Goal: Task Accomplishment & Management: Complete application form

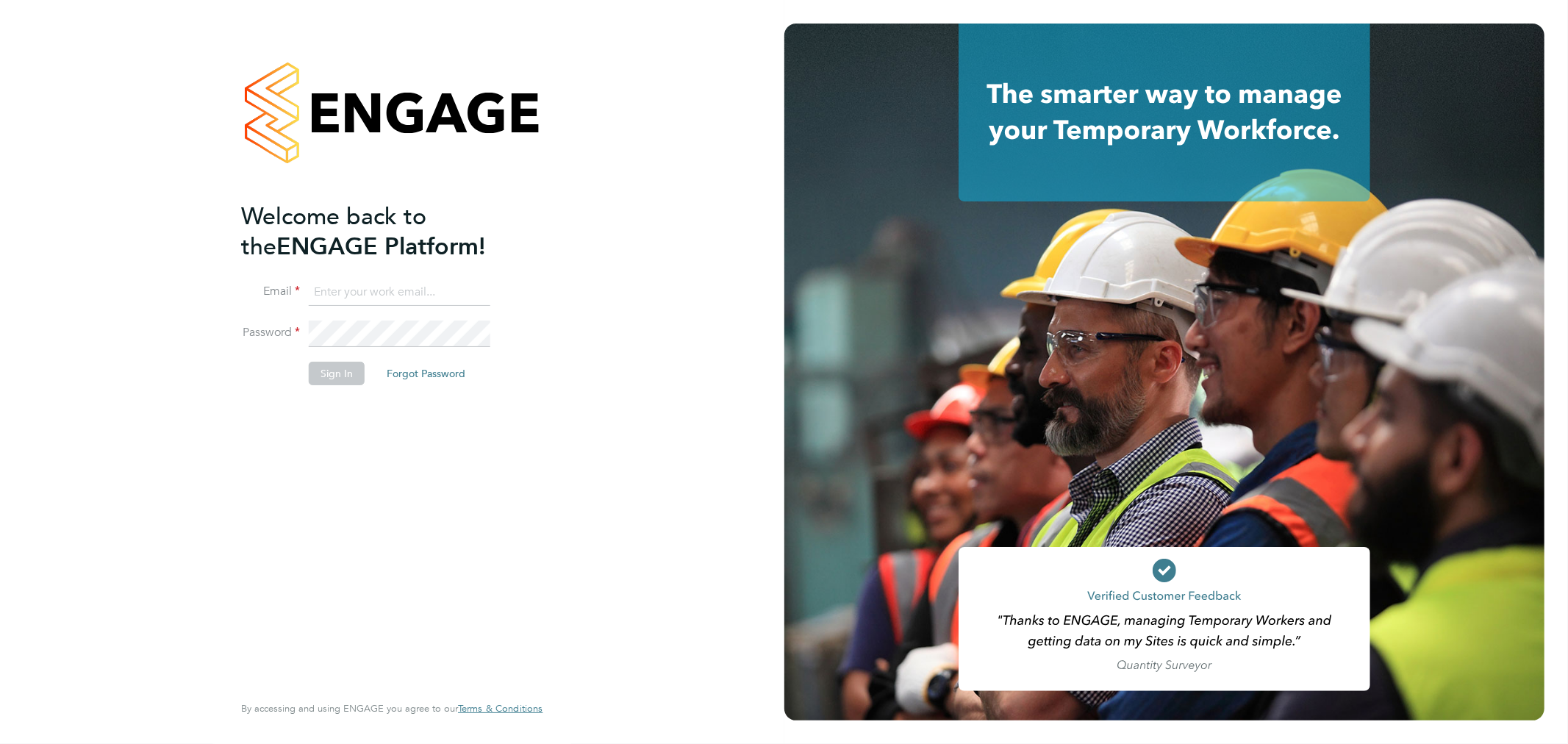
type input "Fabio.DelTurco@bluearrow.co.uk"
click at [336, 375] on button "Sign In" at bounding box center [336, 373] width 56 height 24
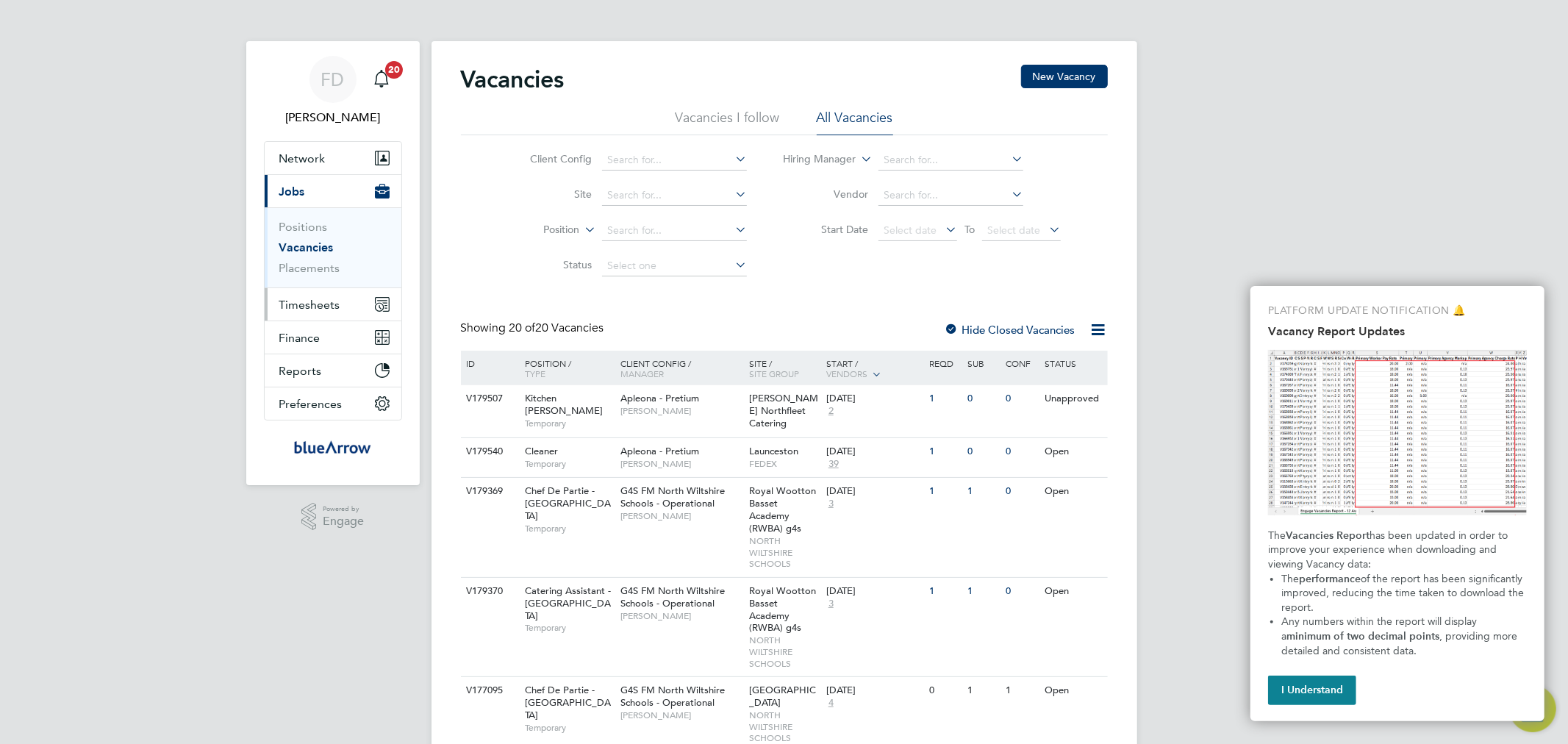
click at [334, 296] on button "Timesheets" at bounding box center [333, 304] width 137 height 32
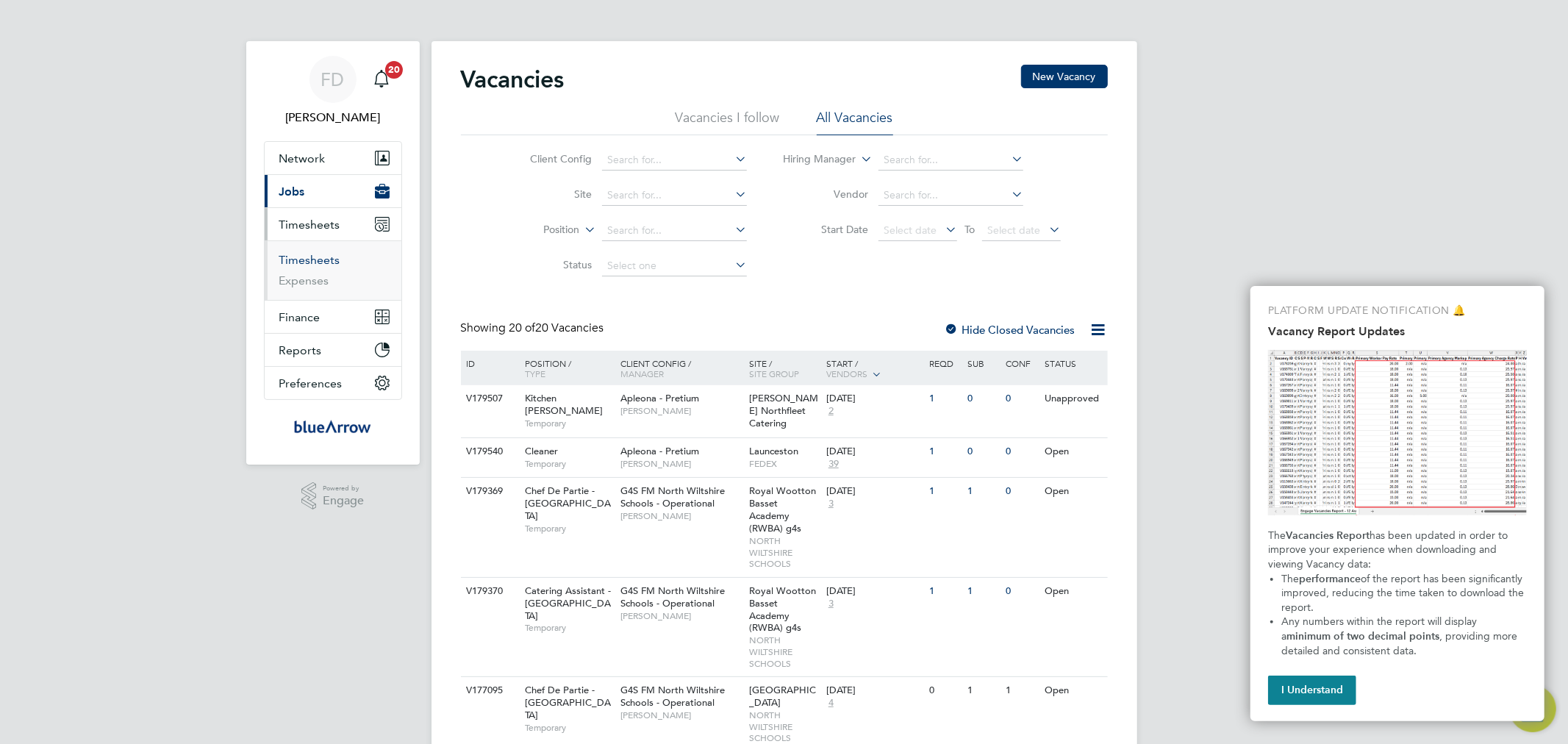
click at [326, 261] on link "Timesheets" at bounding box center [309, 260] width 61 height 14
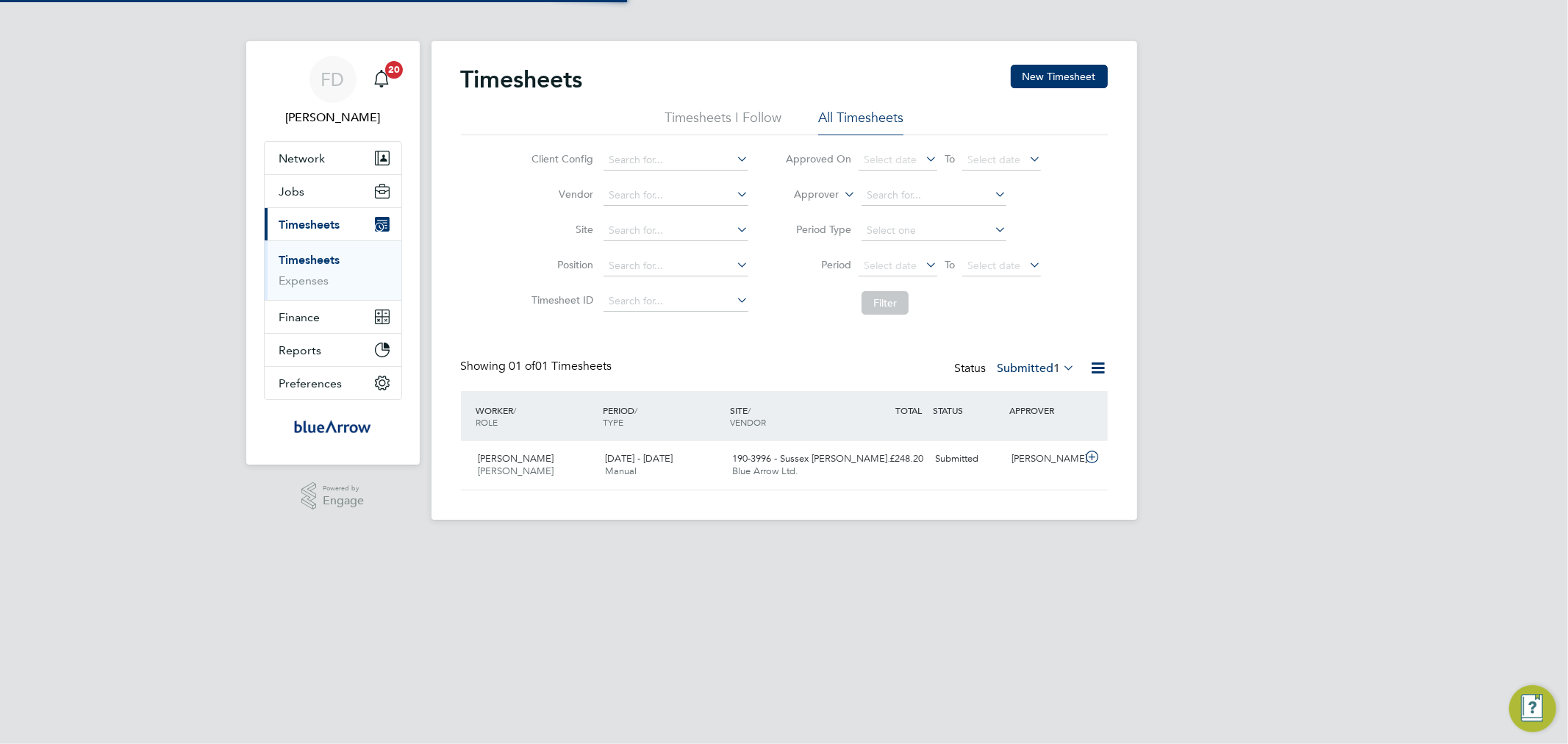
scroll to position [37, 128]
click at [111, 497] on div "FD Fabio Del Turco Notifications 20 Applications: Network Team Members Business…" at bounding box center [784, 272] width 1568 height 543
click at [1281, 513] on div "FD Fabio Del Turco Notifications 20 Applications: Network Team Members Business…" at bounding box center [784, 272] width 1568 height 543
click at [1087, 75] on button "New Timesheet" at bounding box center [1060, 77] width 97 height 24
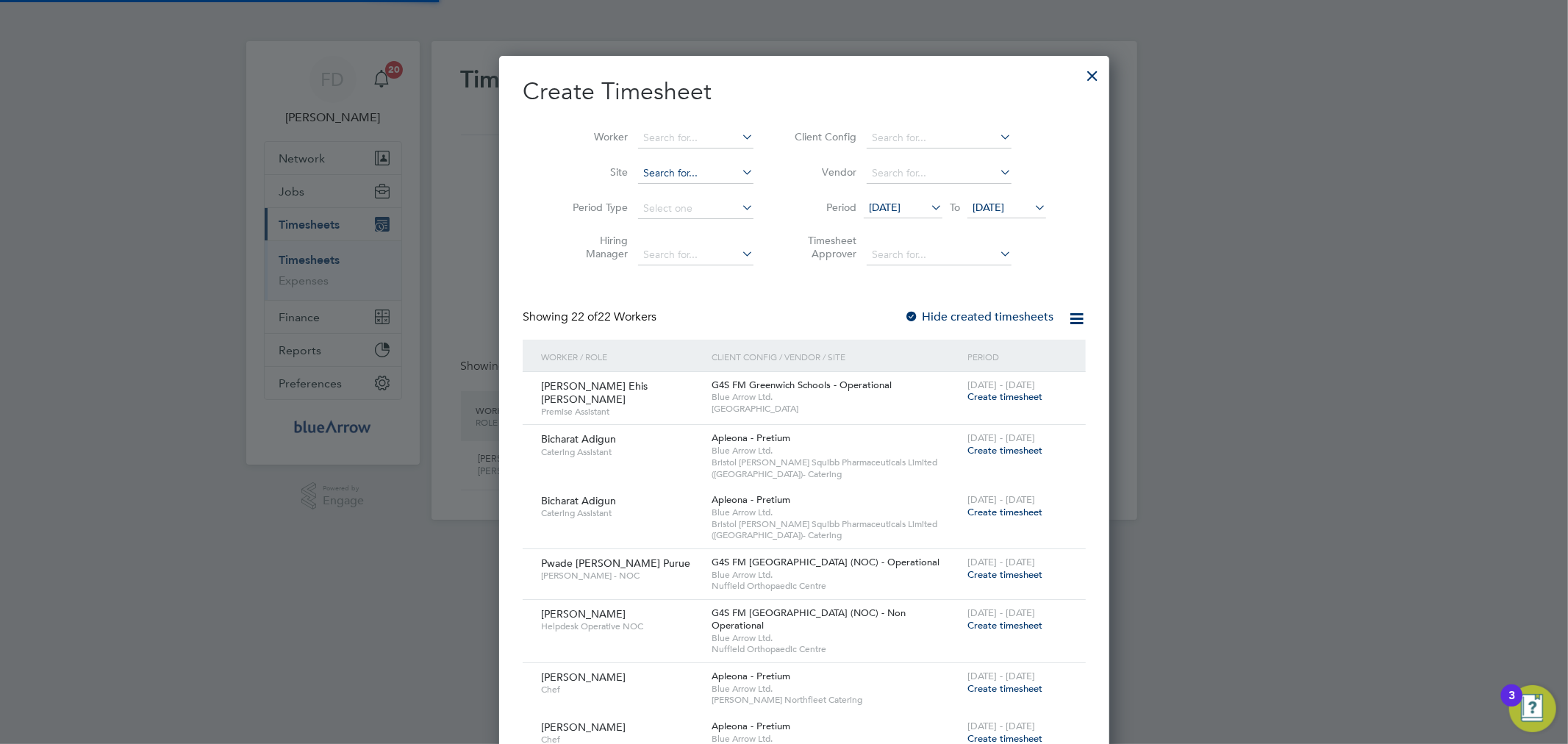
scroll to position [1994, 569]
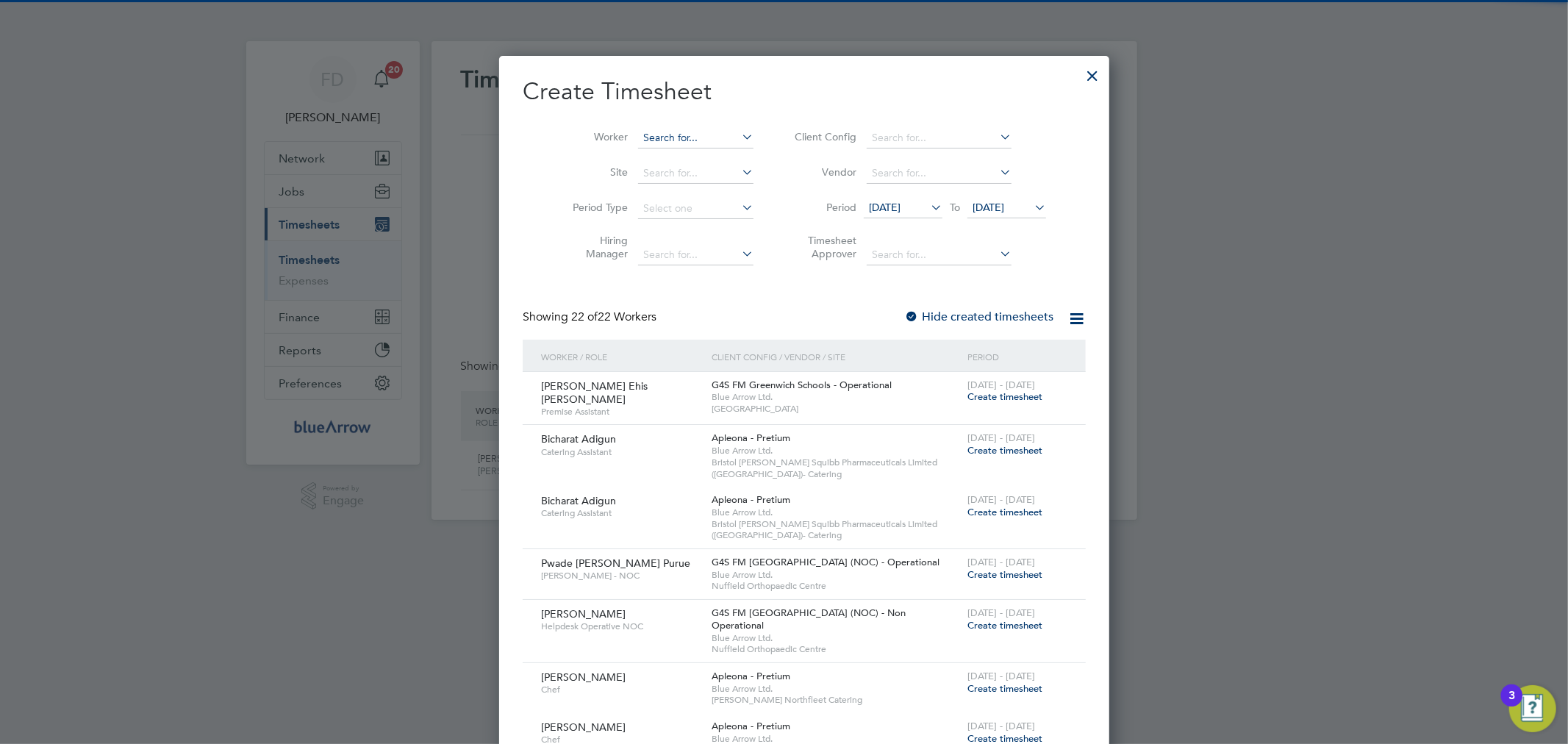
click at [678, 138] on input at bounding box center [696, 138] width 115 height 21
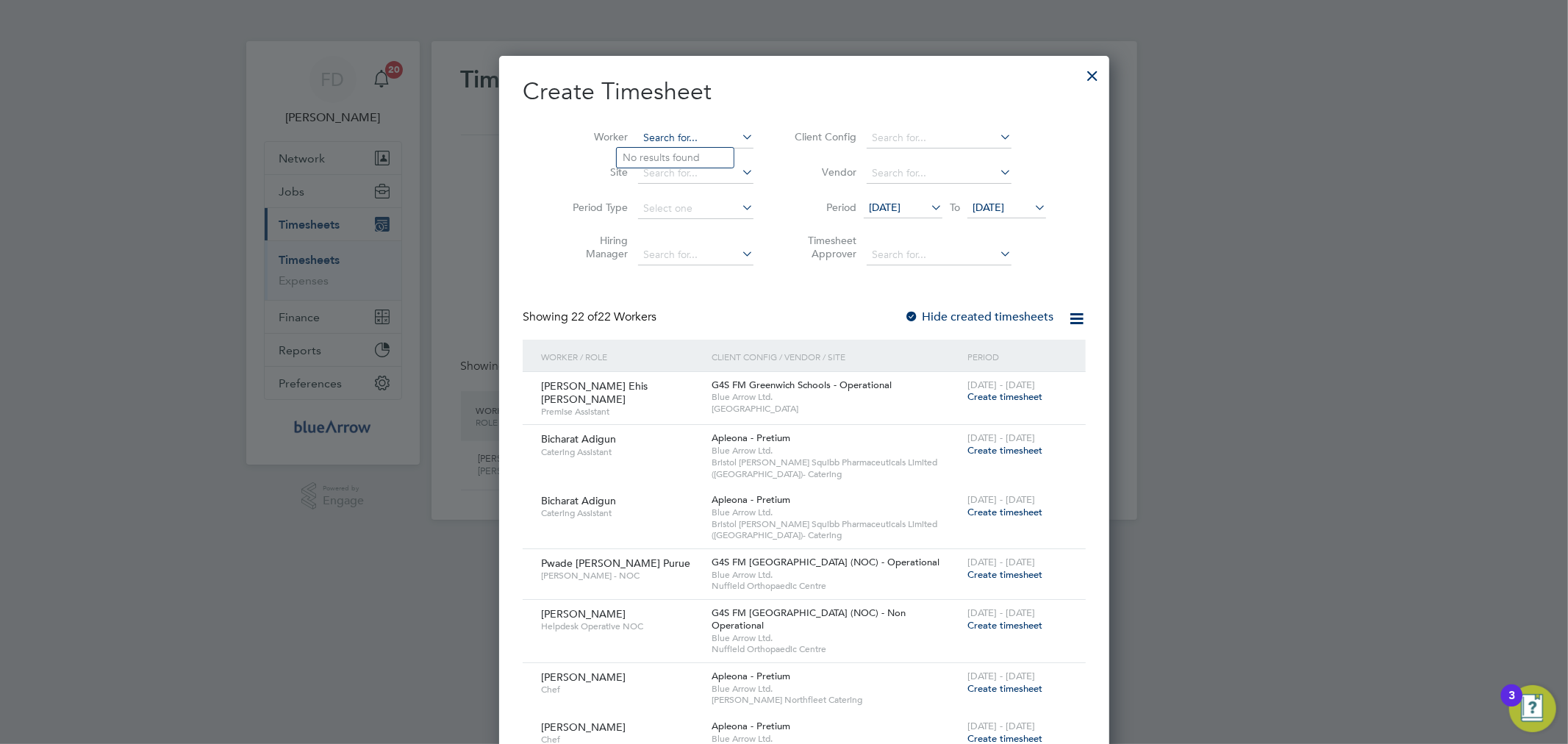
paste input "Georgie Kempster"
type input "Georgie Kempster"
click at [657, 159] on b "Georgie" at bounding box center [666, 157] width 85 height 13
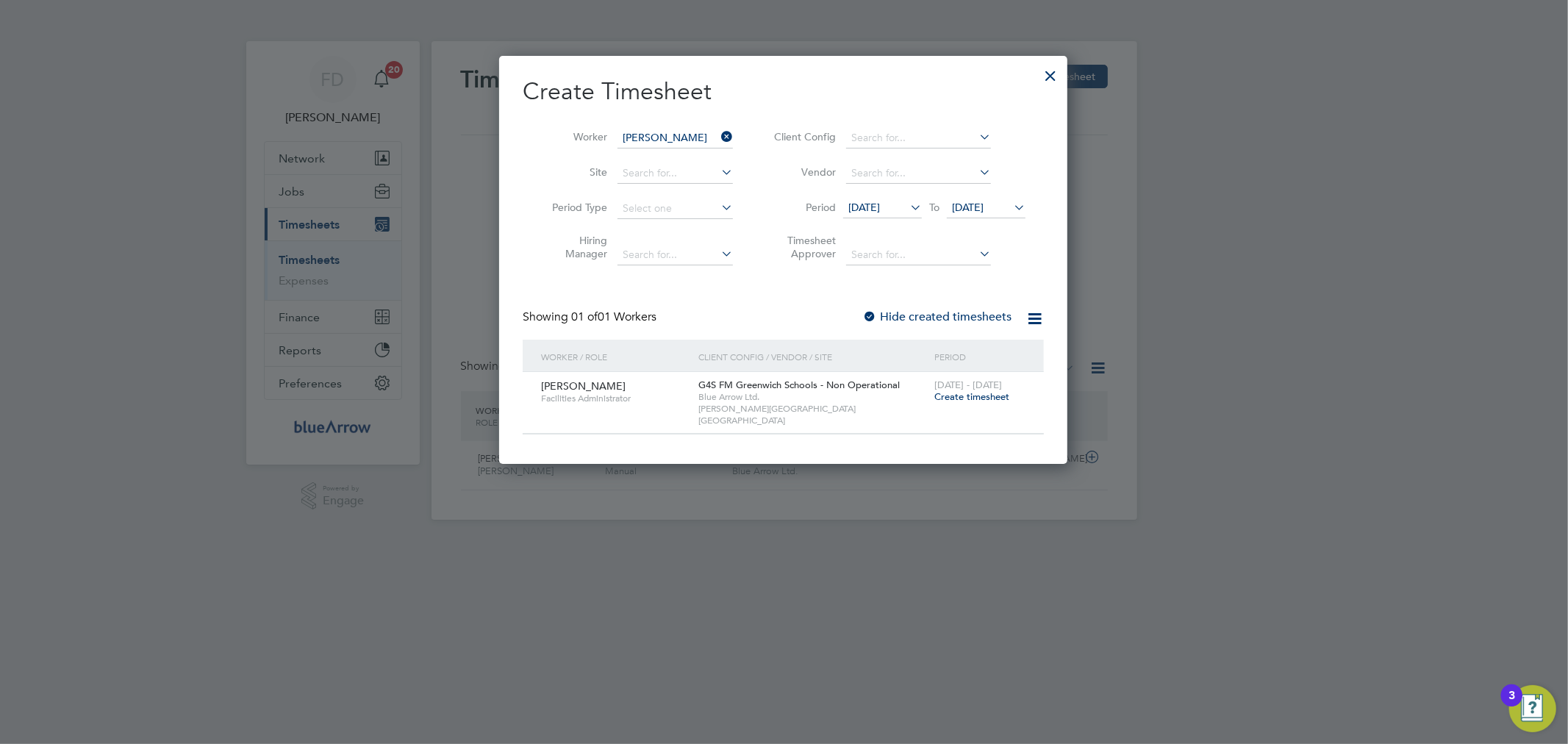
scroll to position [397, 569]
click at [864, 313] on div at bounding box center [869, 317] width 15 height 15
click at [947, 393] on span "Create timesheet" at bounding box center [972, 396] width 75 height 13
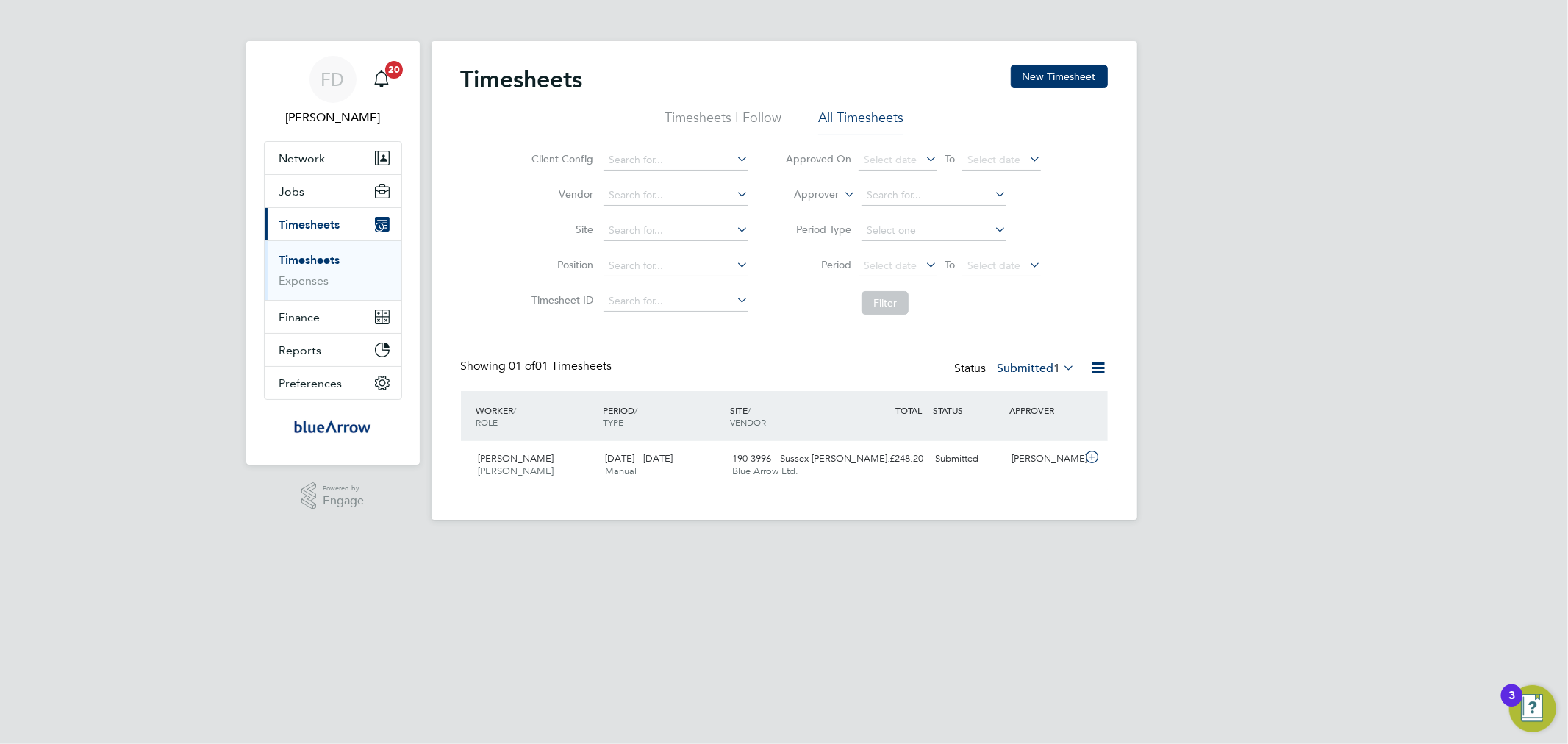
scroll to position [37, 128]
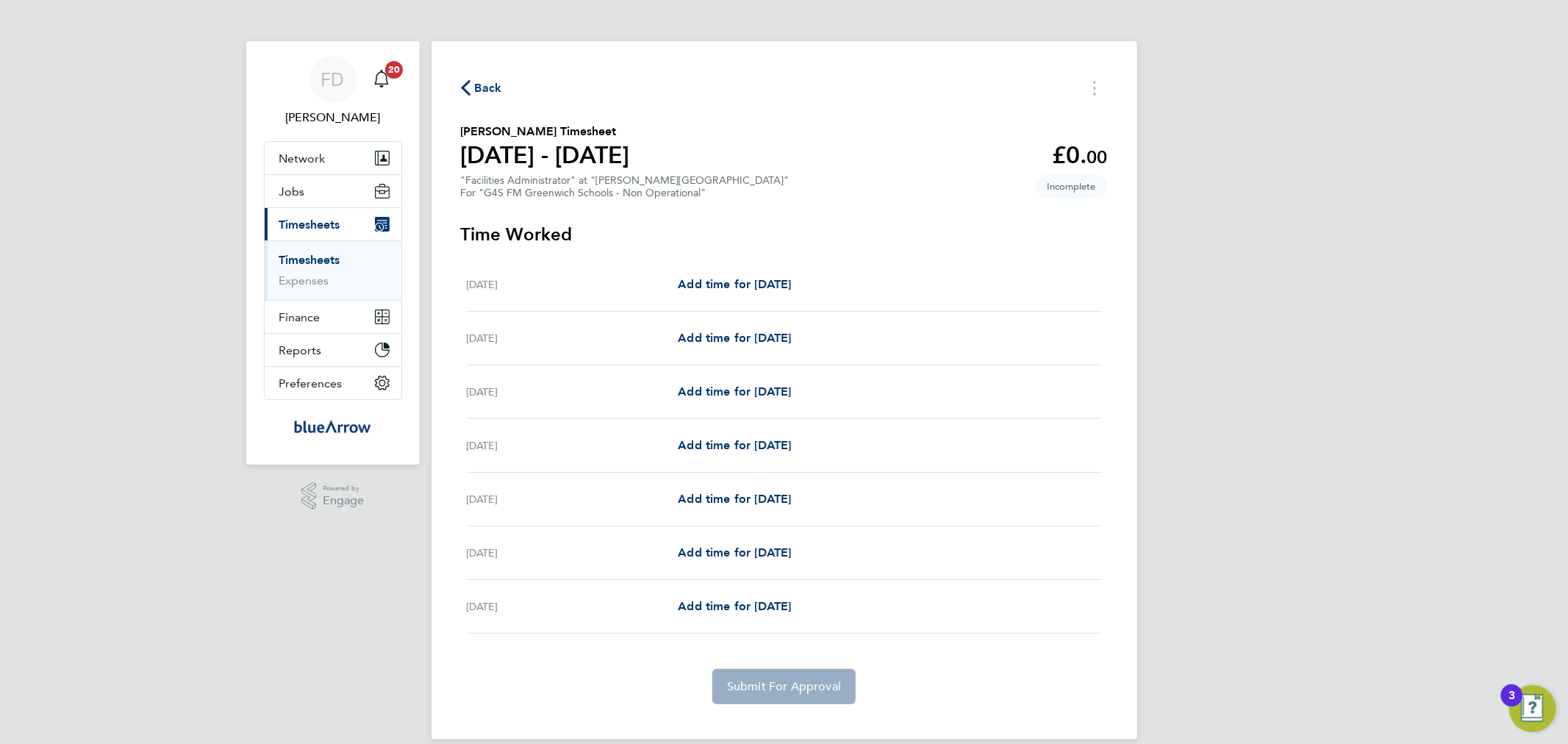
click at [335, 640] on div "FD Fabio Del Turco Notifications 20 Applications: Network Team Members Business…" at bounding box center [784, 381] width 1568 height 763
click at [752, 339] on span "Add time for [DATE]" at bounding box center [734, 337] width 114 height 14
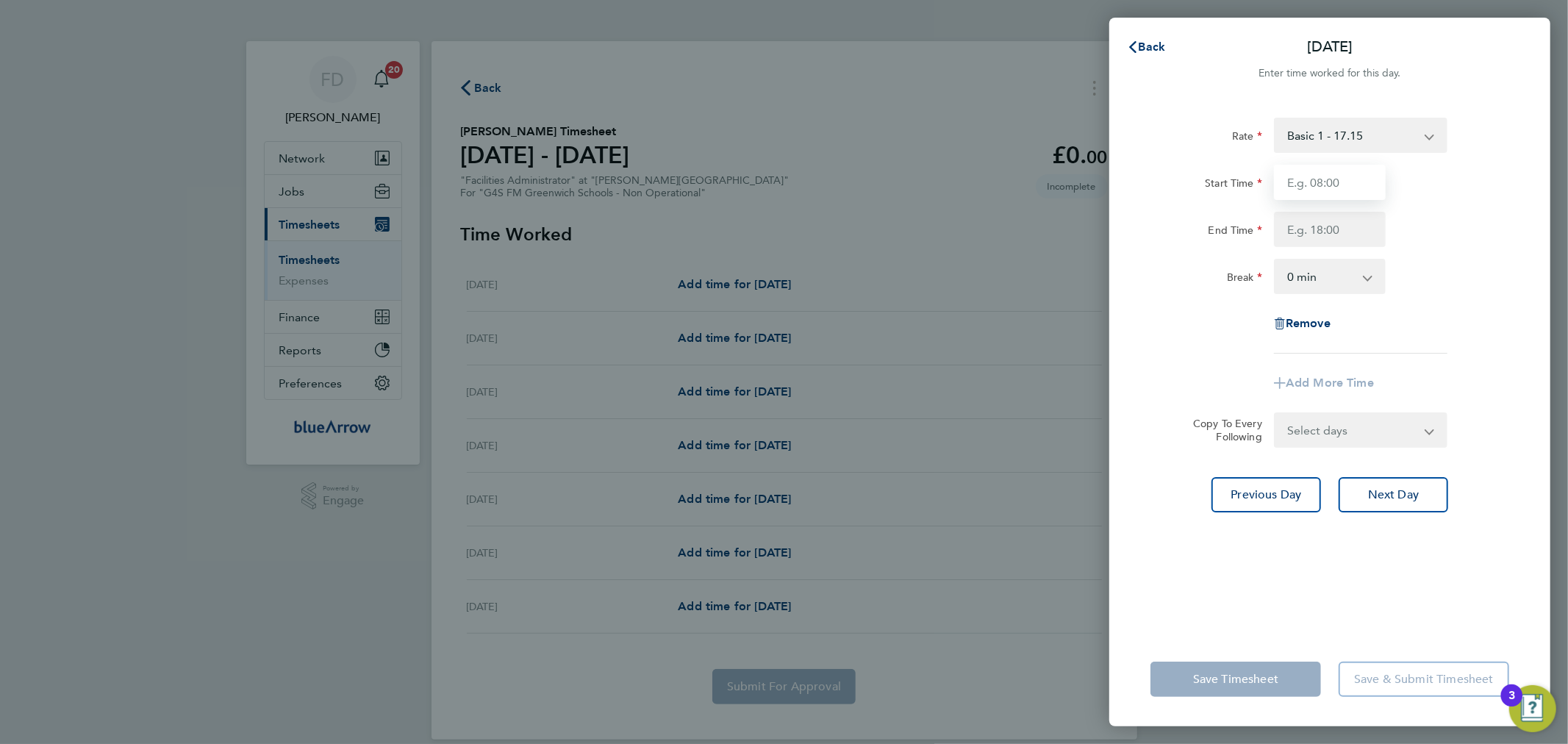
click at [1361, 182] on input "Start Time" at bounding box center [1330, 182] width 112 height 35
type input "10:00"
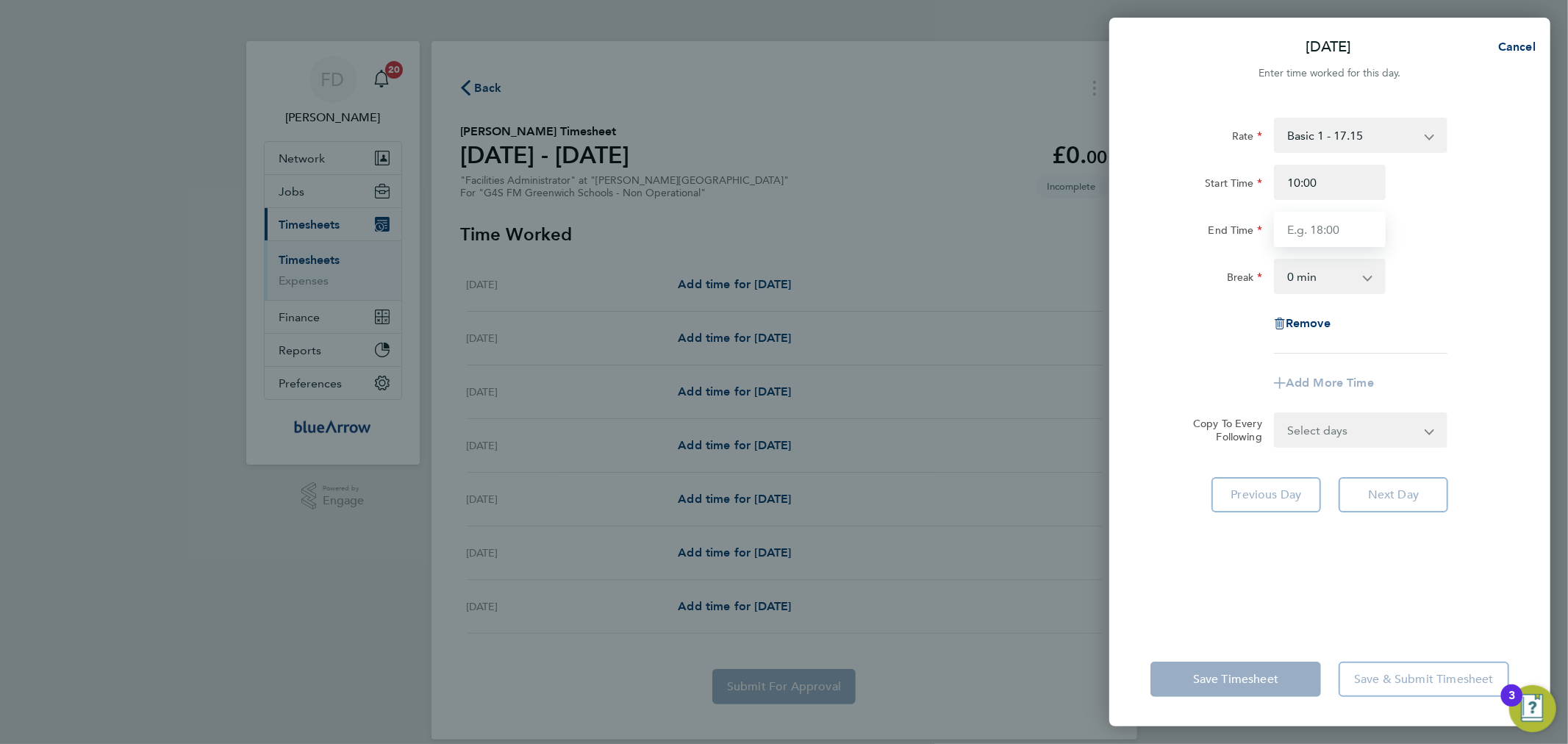
click at [1300, 231] on input "End Time" at bounding box center [1330, 229] width 112 height 35
type input "13:30"
click at [1177, 337] on div "Remove" at bounding box center [1330, 323] width 371 height 35
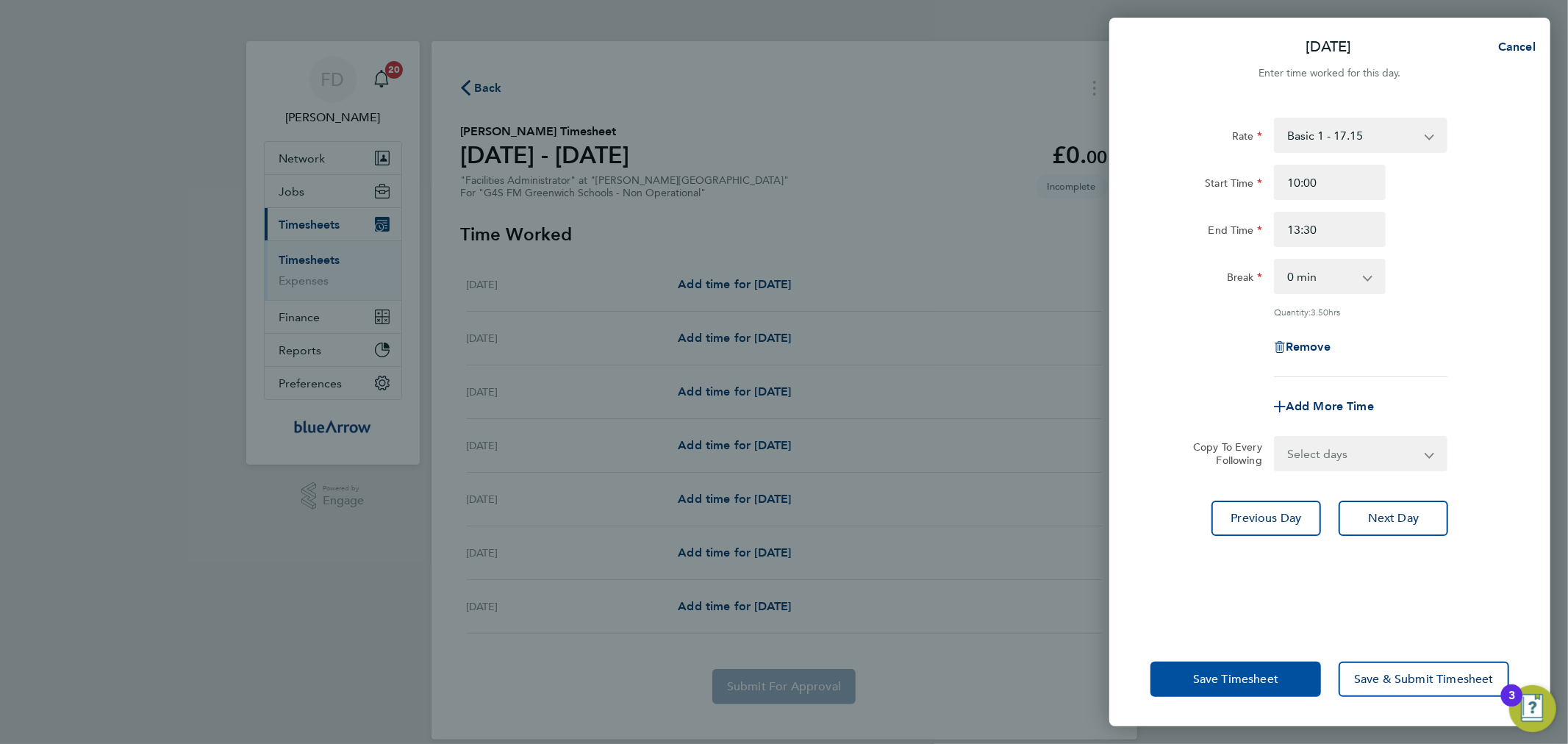
click at [1231, 677] on span "Save Timesheet" at bounding box center [1236, 678] width 85 height 15
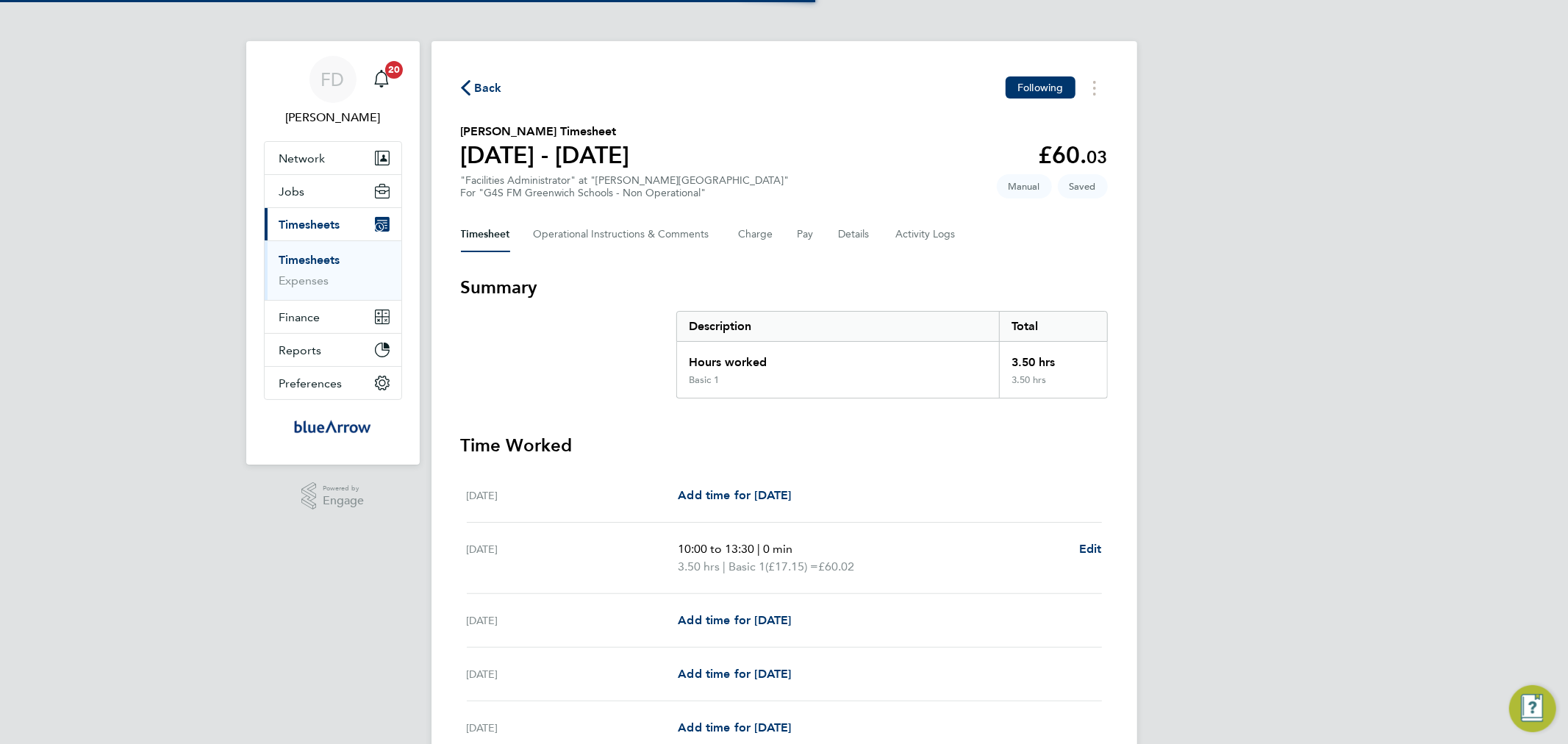
scroll to position [246, 0]
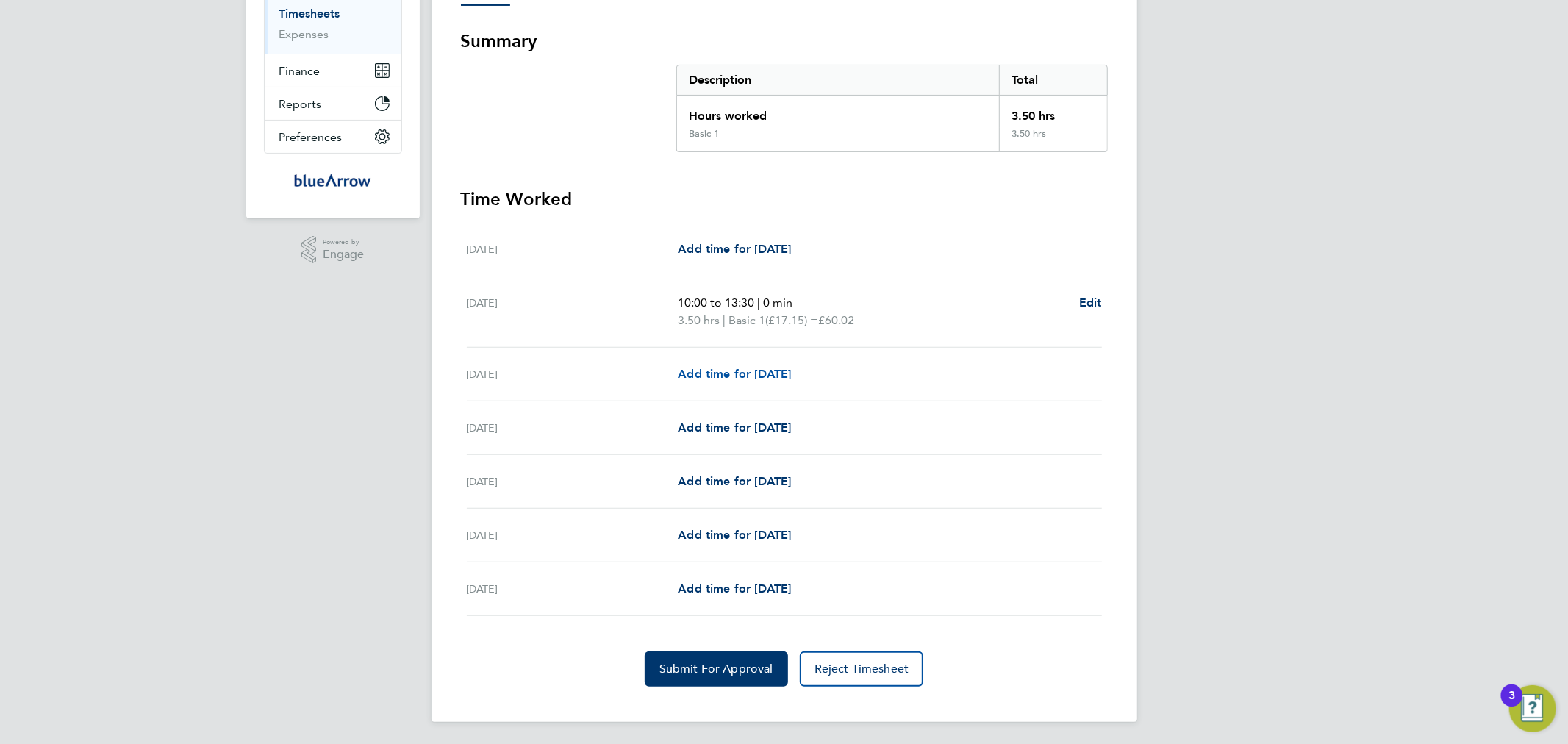
click at [767, 372] on span "Add time for [DATE]" at bounding box center [734, 373] width 114 height 14
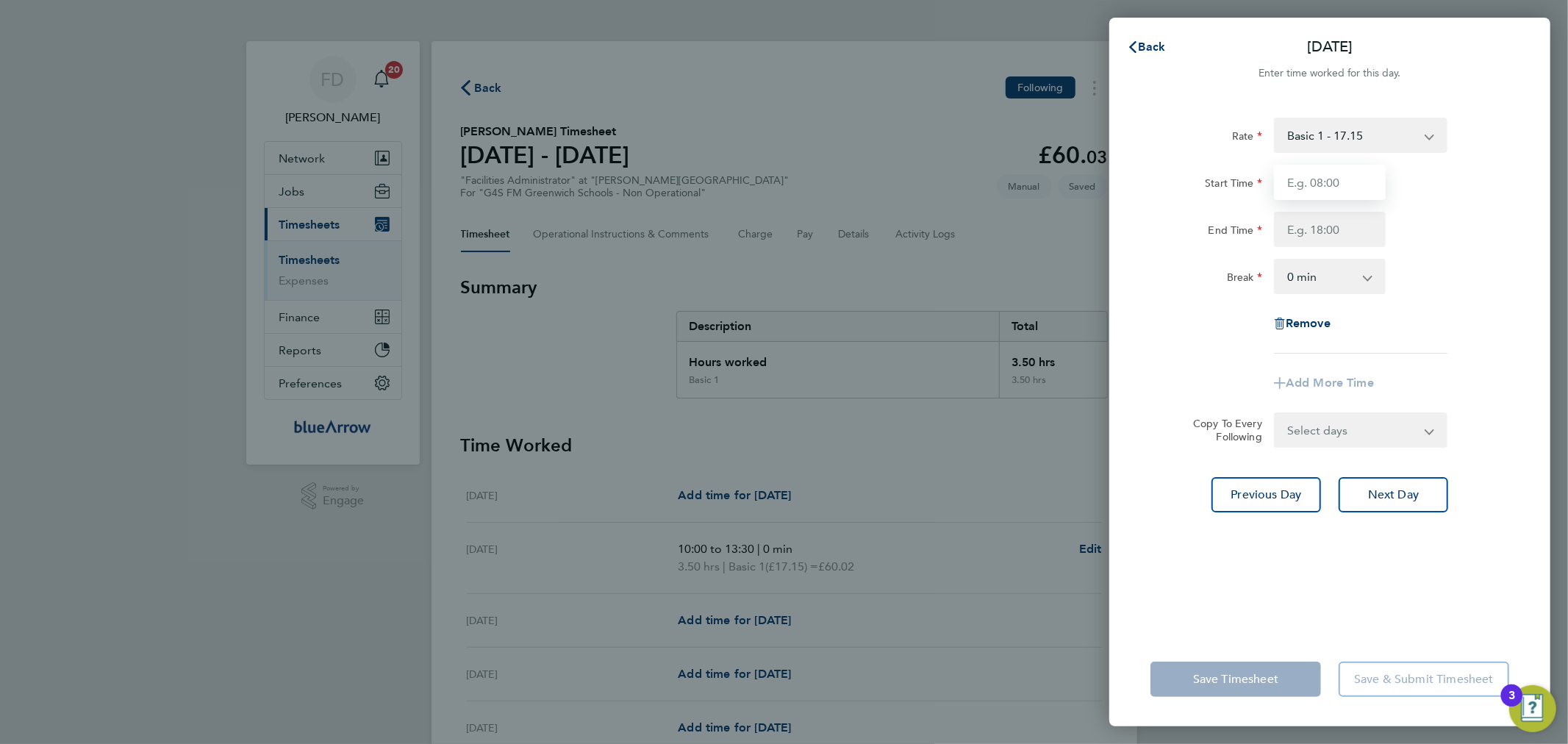
click at [1342, 184] on input "Start Time" at bounding box center [1330, 182] width 112 height 35
type input "10:00"
click at [1296, 228] on input "End Time" at bounding box center [1330, 229] width 112 height 35
type input "16:00"
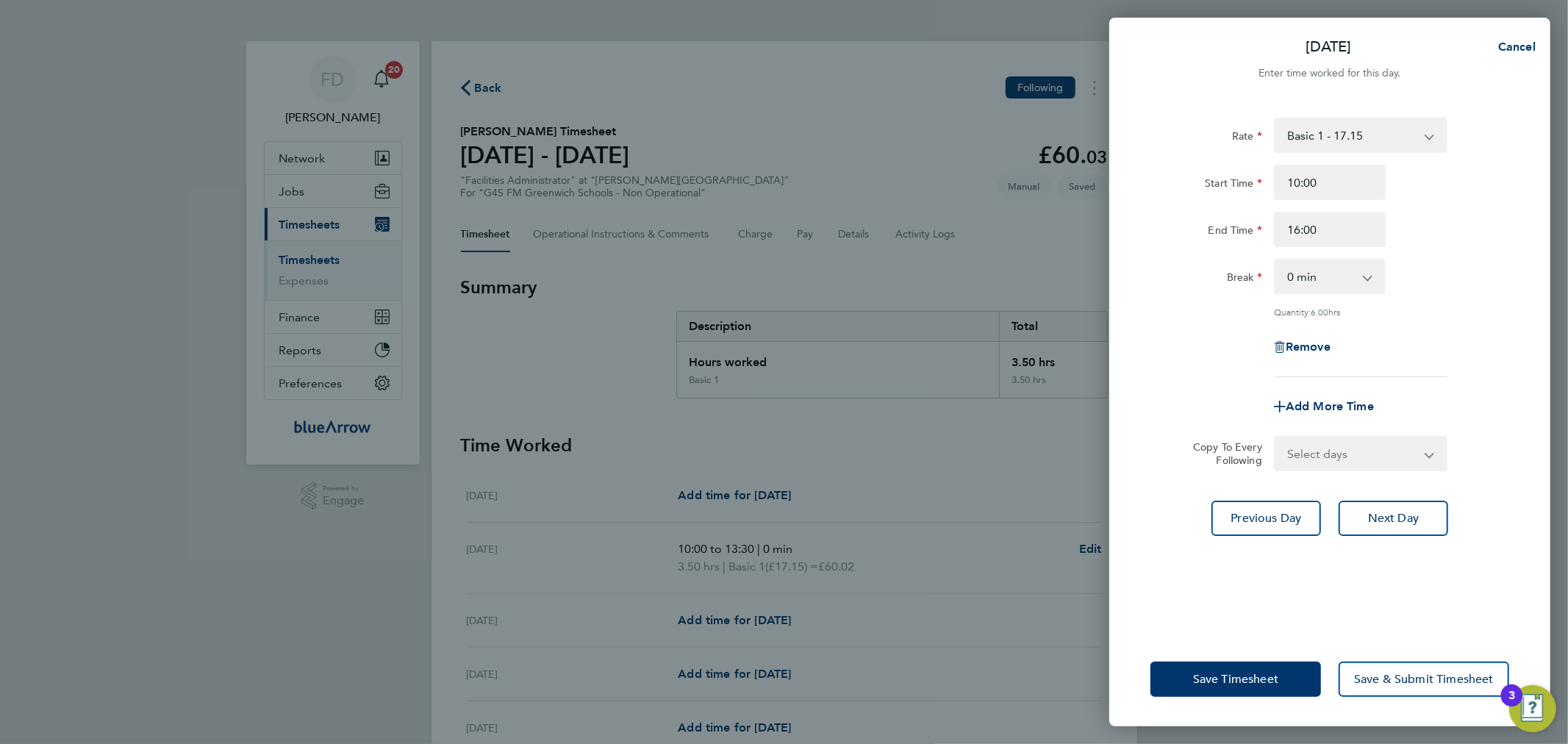
click at [1412, 219] on div "End Time 16:00" at bounding box center [1330, 229] width 371 height 35
click at [1236, 665] on button "Save Timesheet" at bounding box center [1236, 678] width 171 height 35
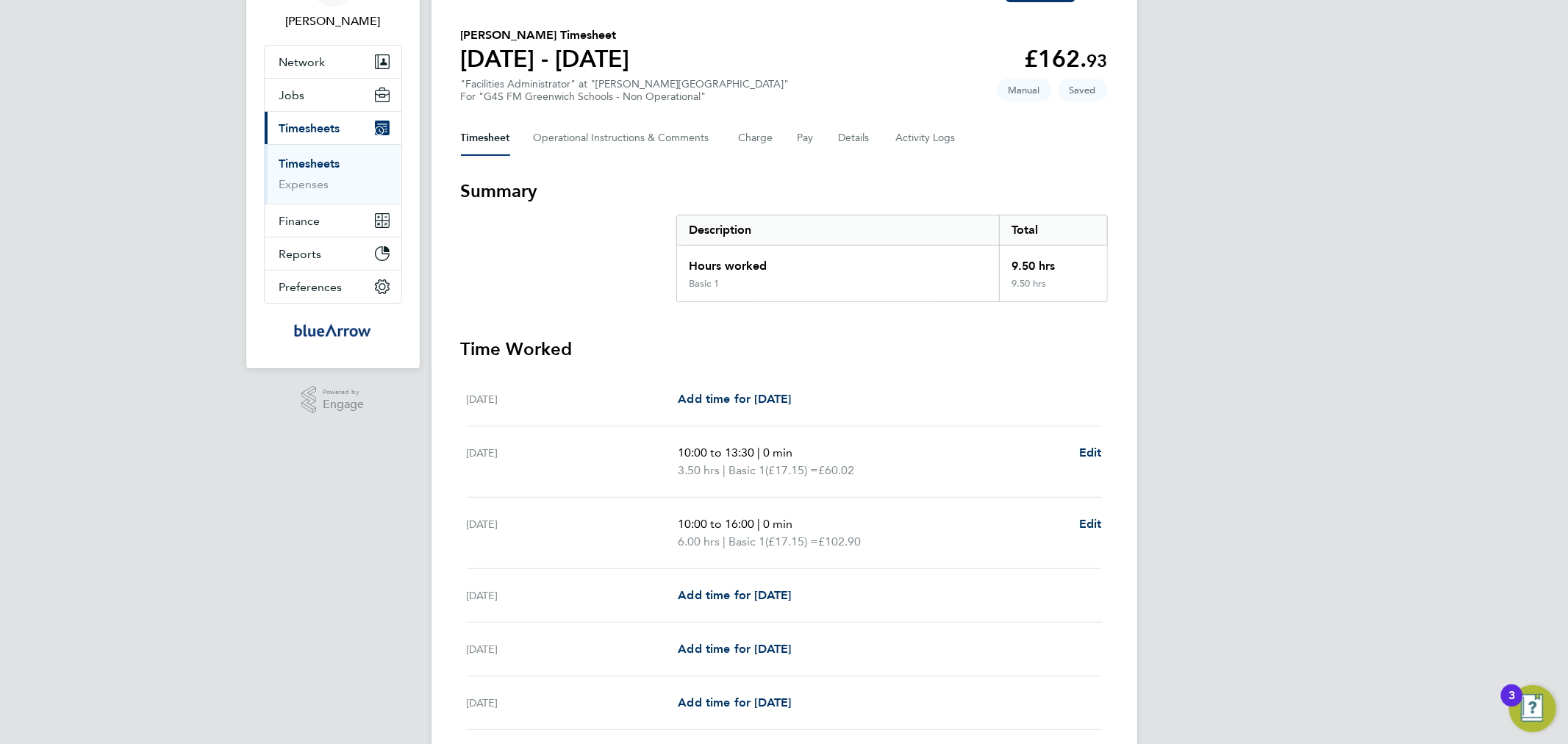
scroll to position [136, 0]
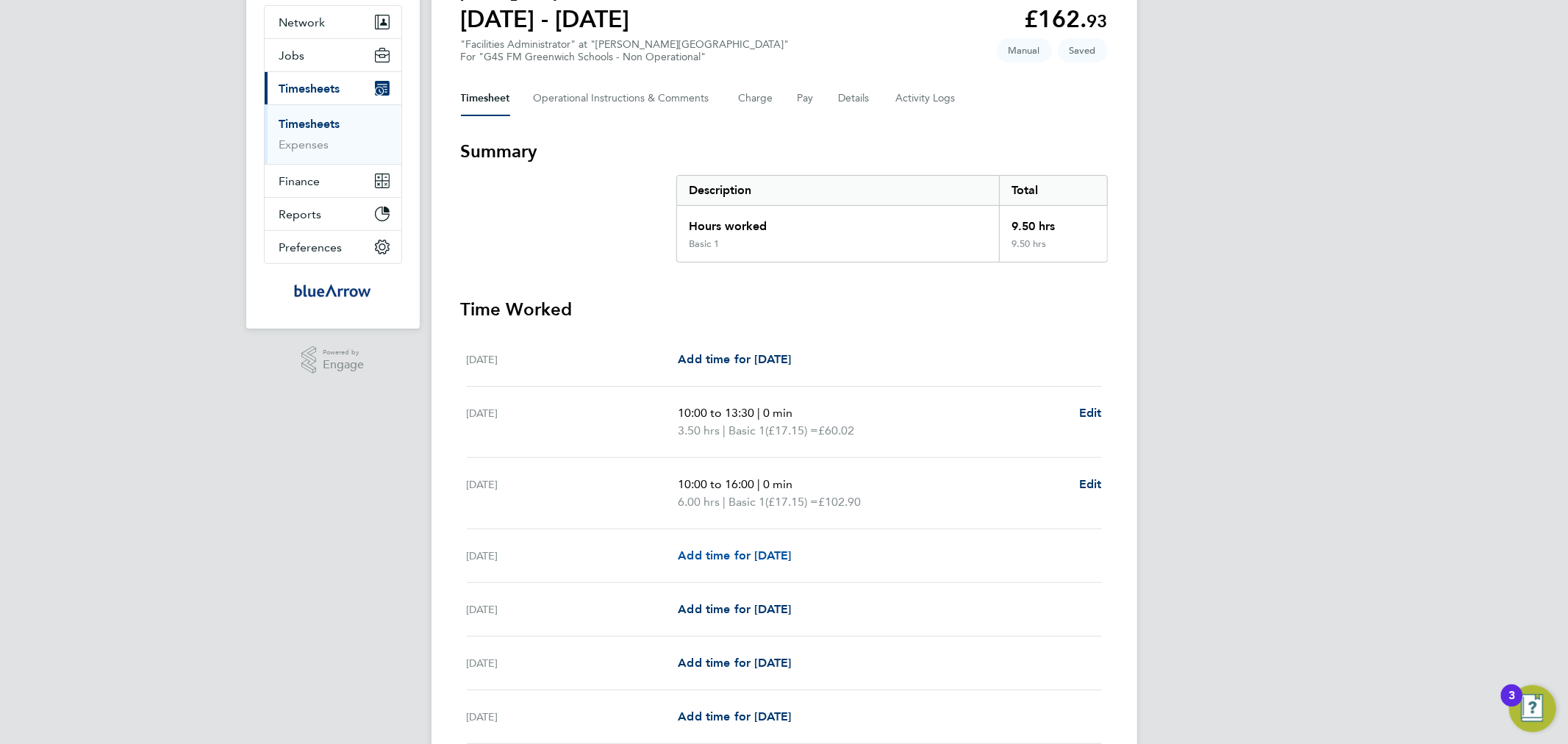
click at [772, 549] on span "Add time for [DATE]" at bounding box center [734, 555] width 114 height 14
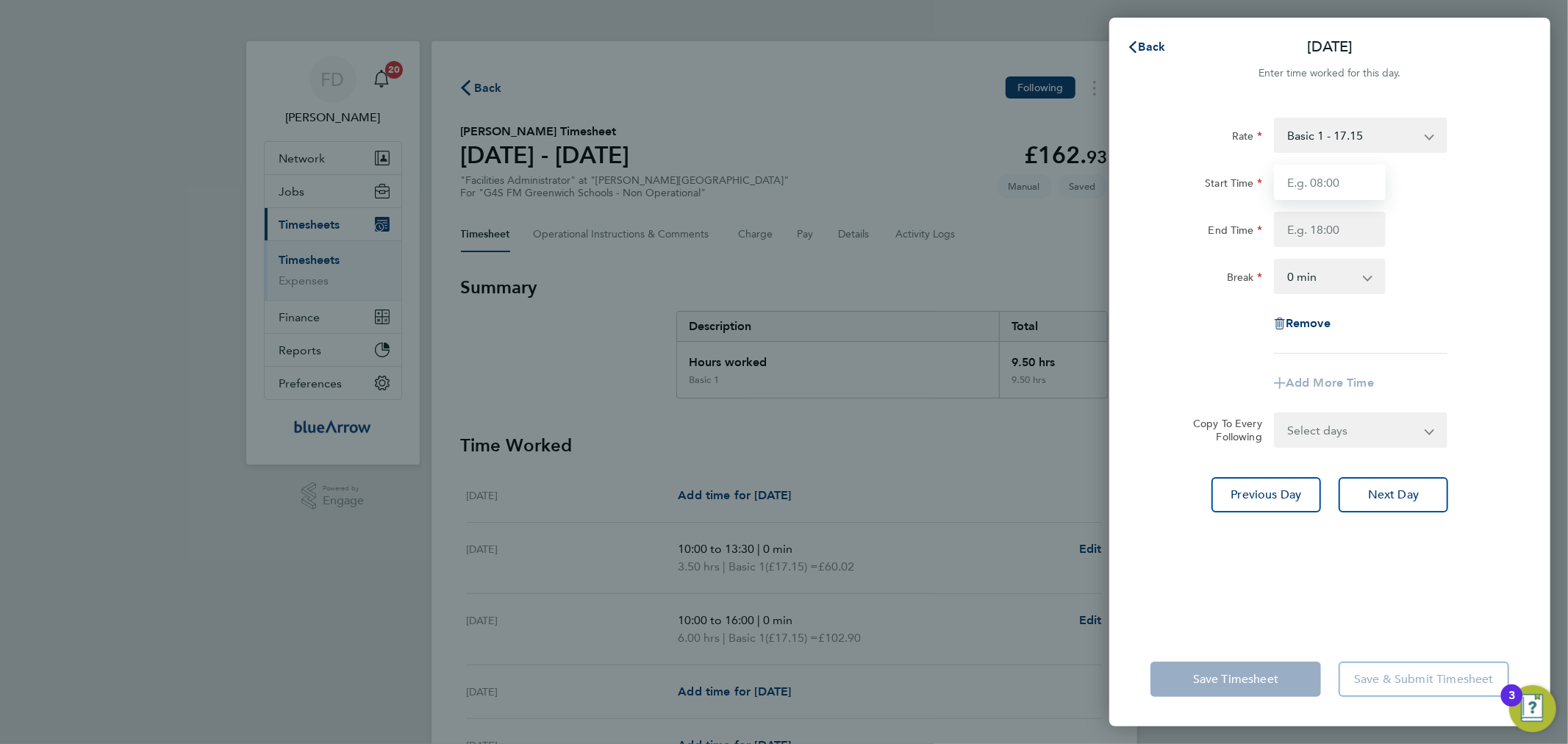
click at [1362, 185] on input "Start Time" at bounding box center [1330, 182] width 112 height 35
type input "10:00"
drag, startPoint x: 1534, startPoint y: 219, endPoint x: 1282, endPoint y: 253, distance: 254.3
click at [1534, 219] on div "Rate Basic 1 - 17.15 Start Time 10:00 End Time Break 0 min 15 min 30 min 45 min…" at bounding box center [1330, 366] width 441 height 532
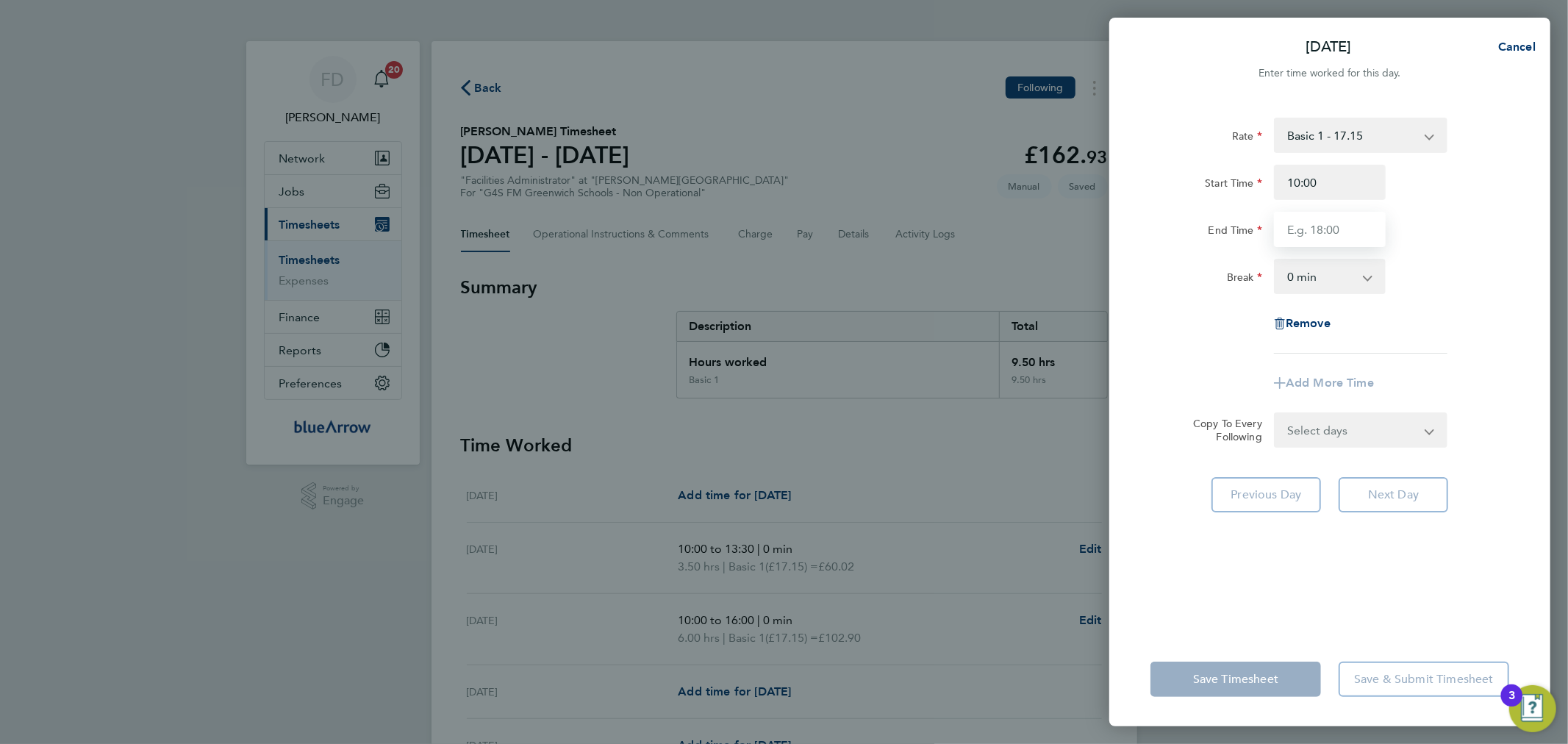
click at [1314, 226] on input "End Time" at bounding box center [1330, 229] width 112 height 35
type input "16:00"
click at [1446, 229] on div "End Time 16:00" at bounding box center [1330, 229] width 371 height 35
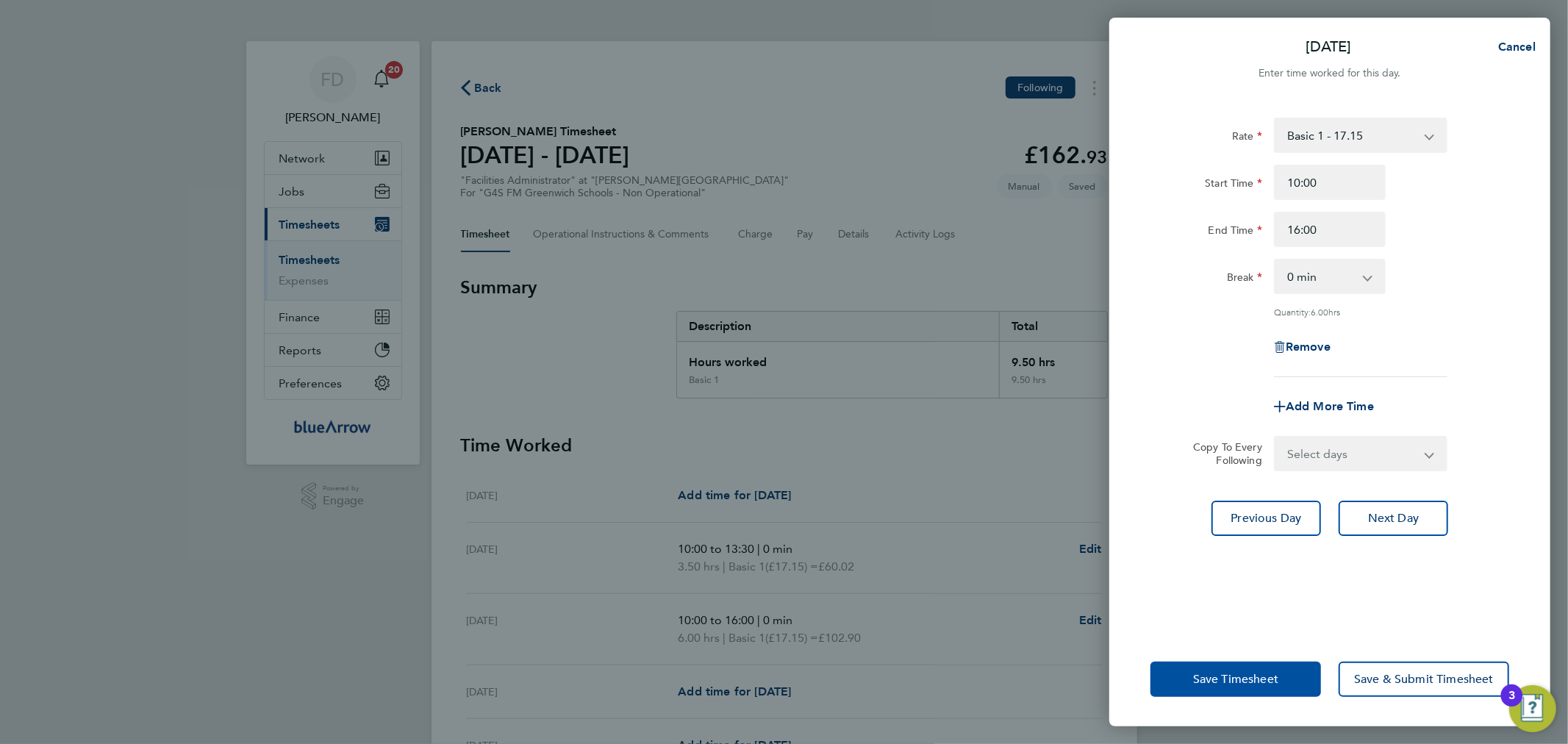
click at [1241, 671] on button "Save Timesheet" at bounding box center [1236, 678] width 171 height 35
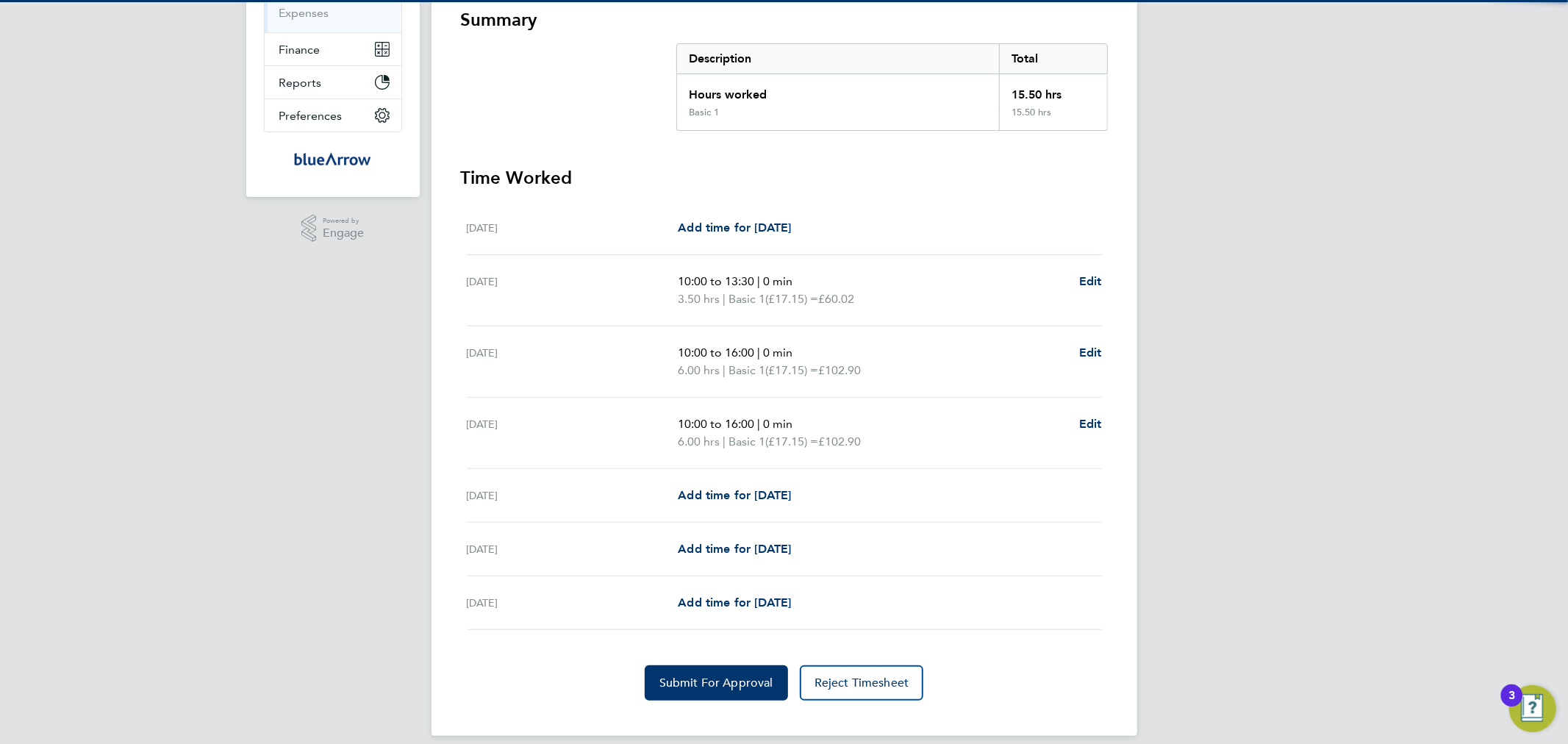
scroll to position [282, 0]
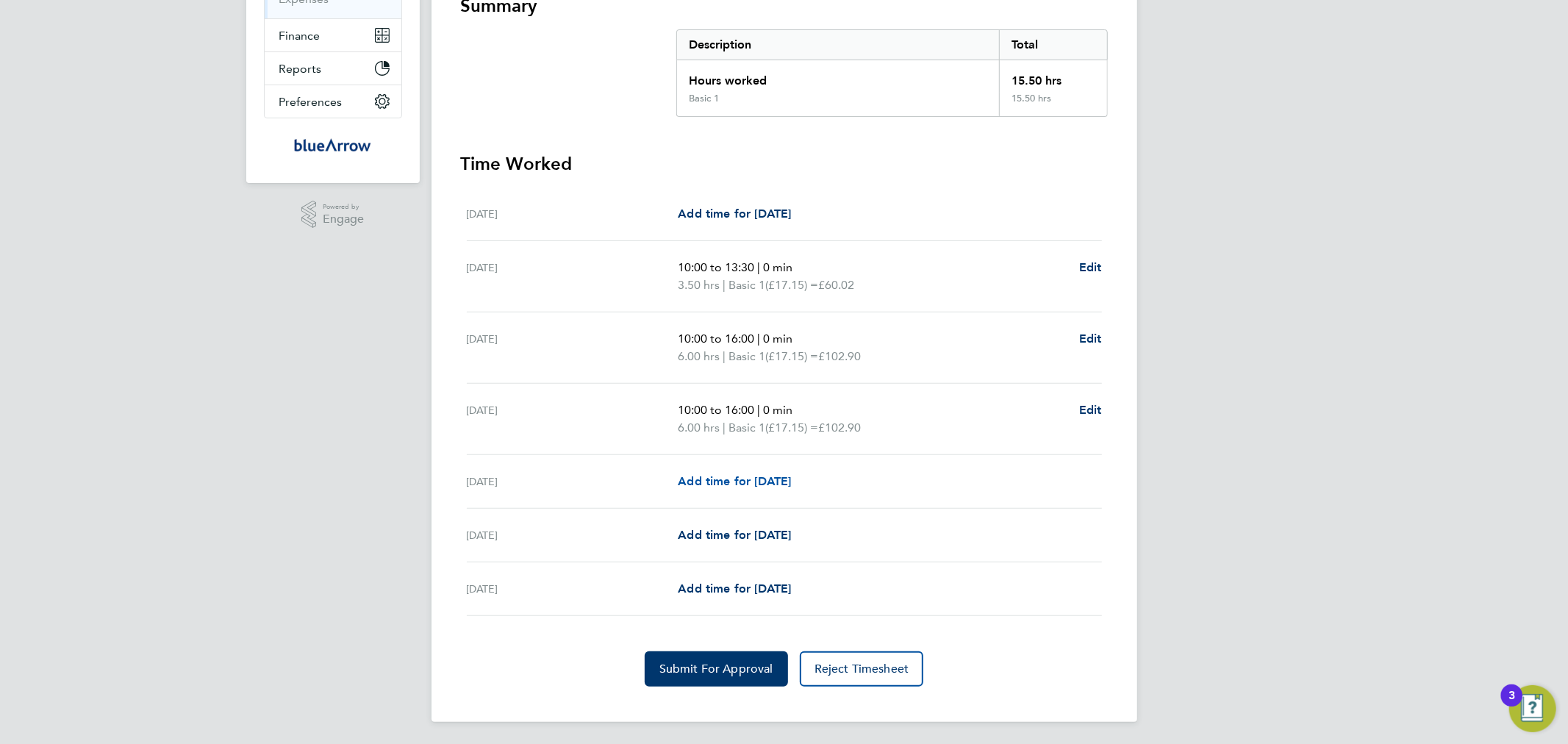
click at [781, 478] on span "Add time for [DATE]" at bounding box center [734, 481] width 114 height 14
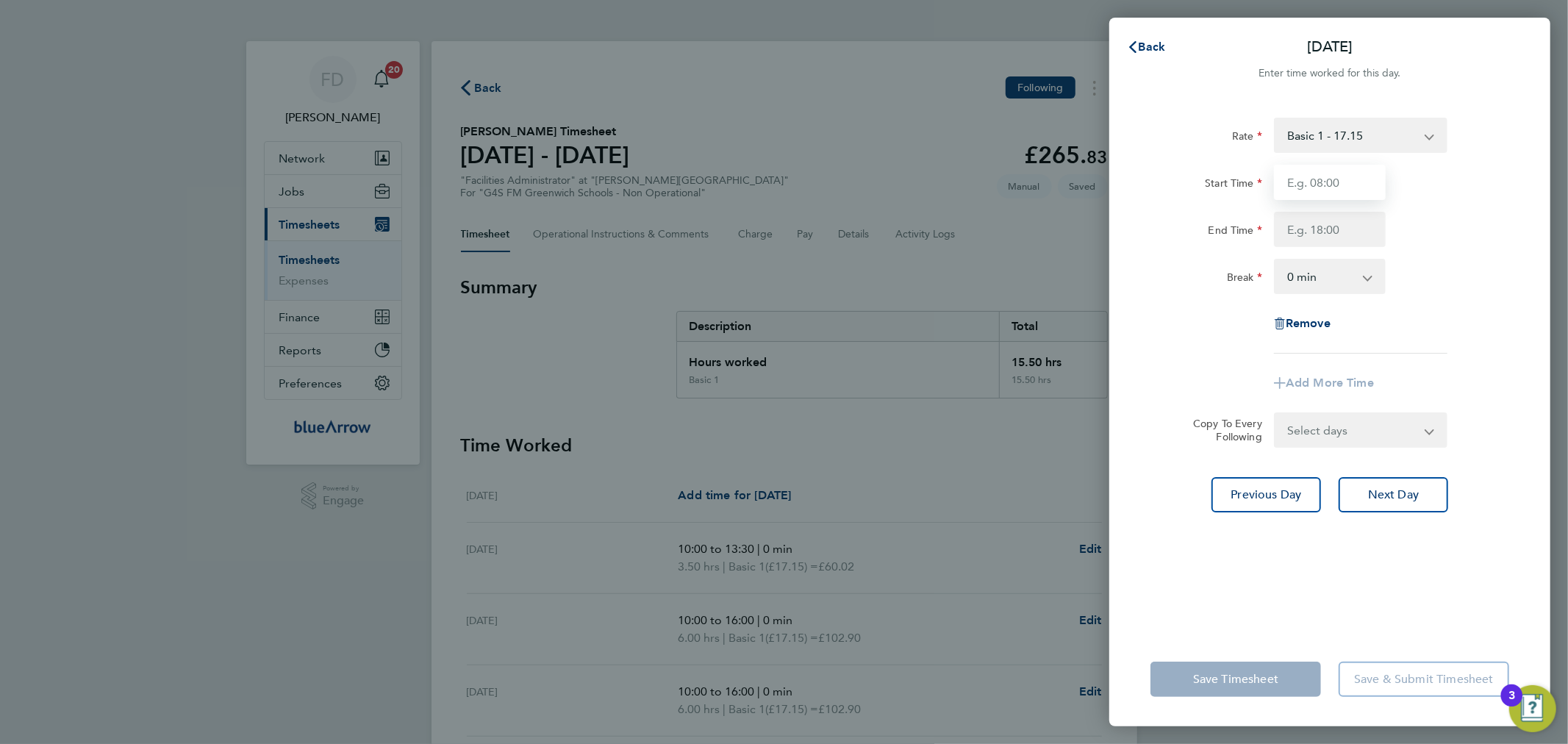
click at [1324, 180] on input "Start Time" at bounding box center [1330, 182] width 112 height 35
type input "10:00"
click at [1294, 237] on input "End Time" at bounding box center [1330, 229] width 112 height 35
type input "17:00"
click at [1519, 231] on div "Rate Basic 1 - 17.15 Start Time 10:00 End Time 17:00 Break 0 min 15 min 30 min …" at bounding box center [1330, 366] width 441 height 532
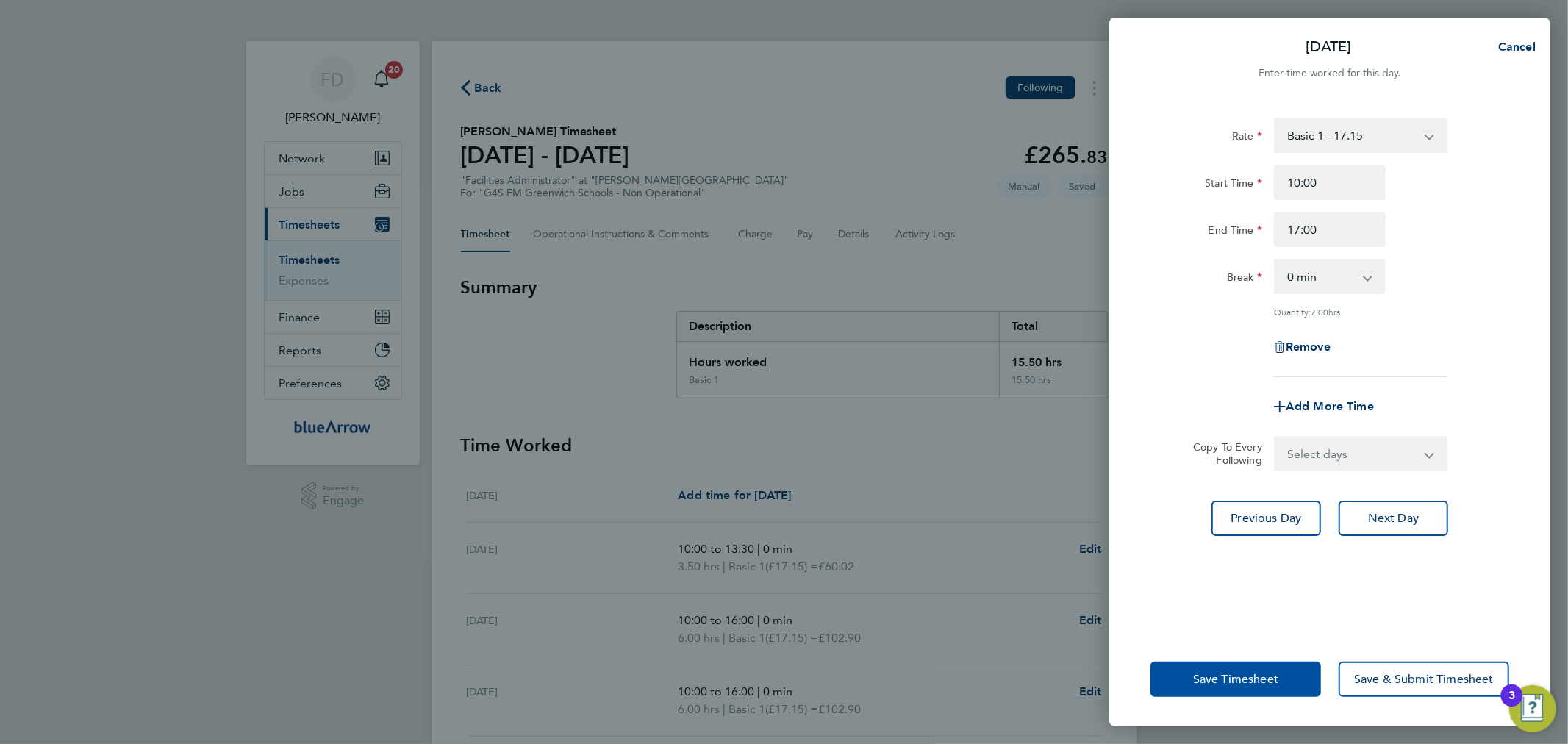
click at [1257, 673] on span "Save Timesheet" at bounding box center [1236, 678] width 85 height 15
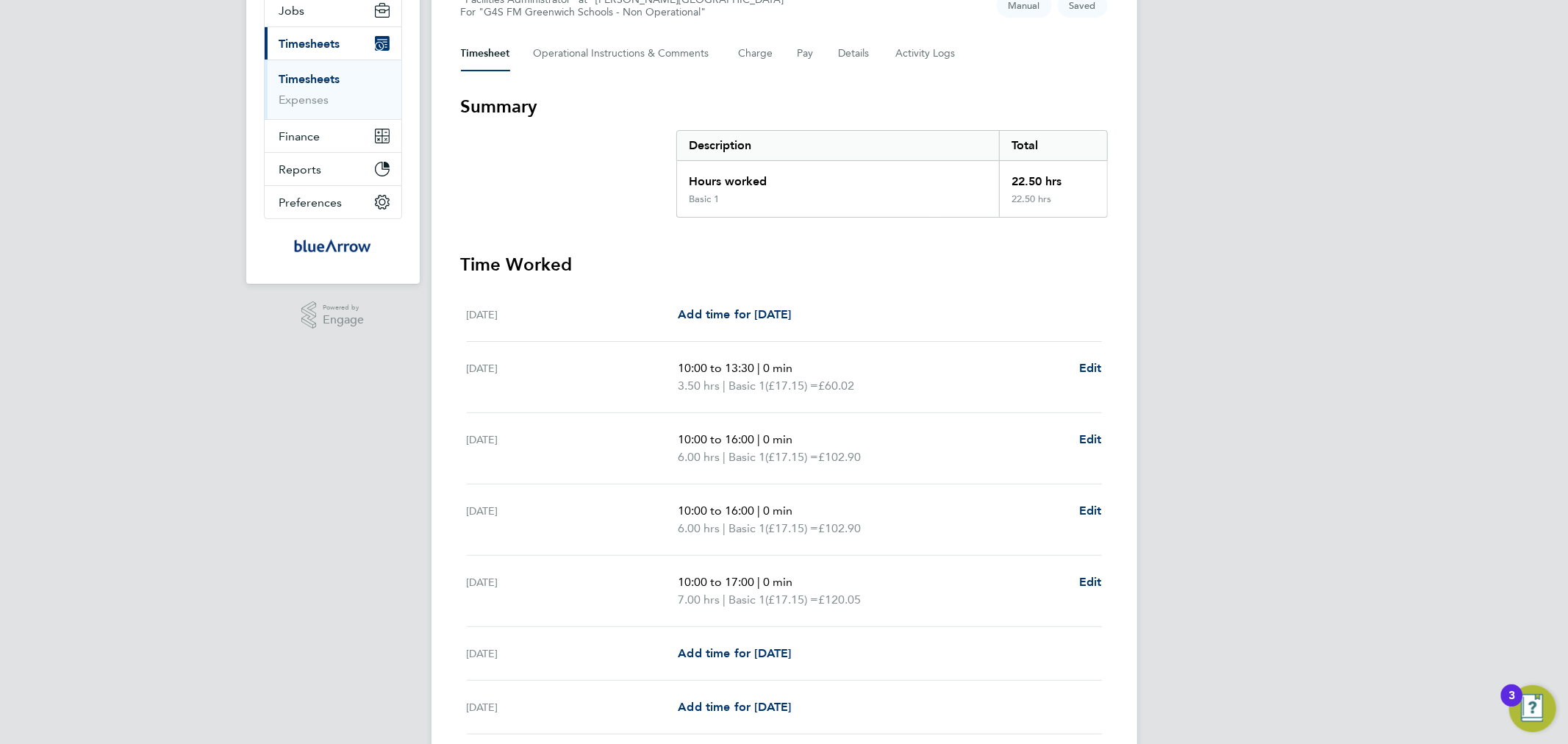
scroll to position [298, 0]
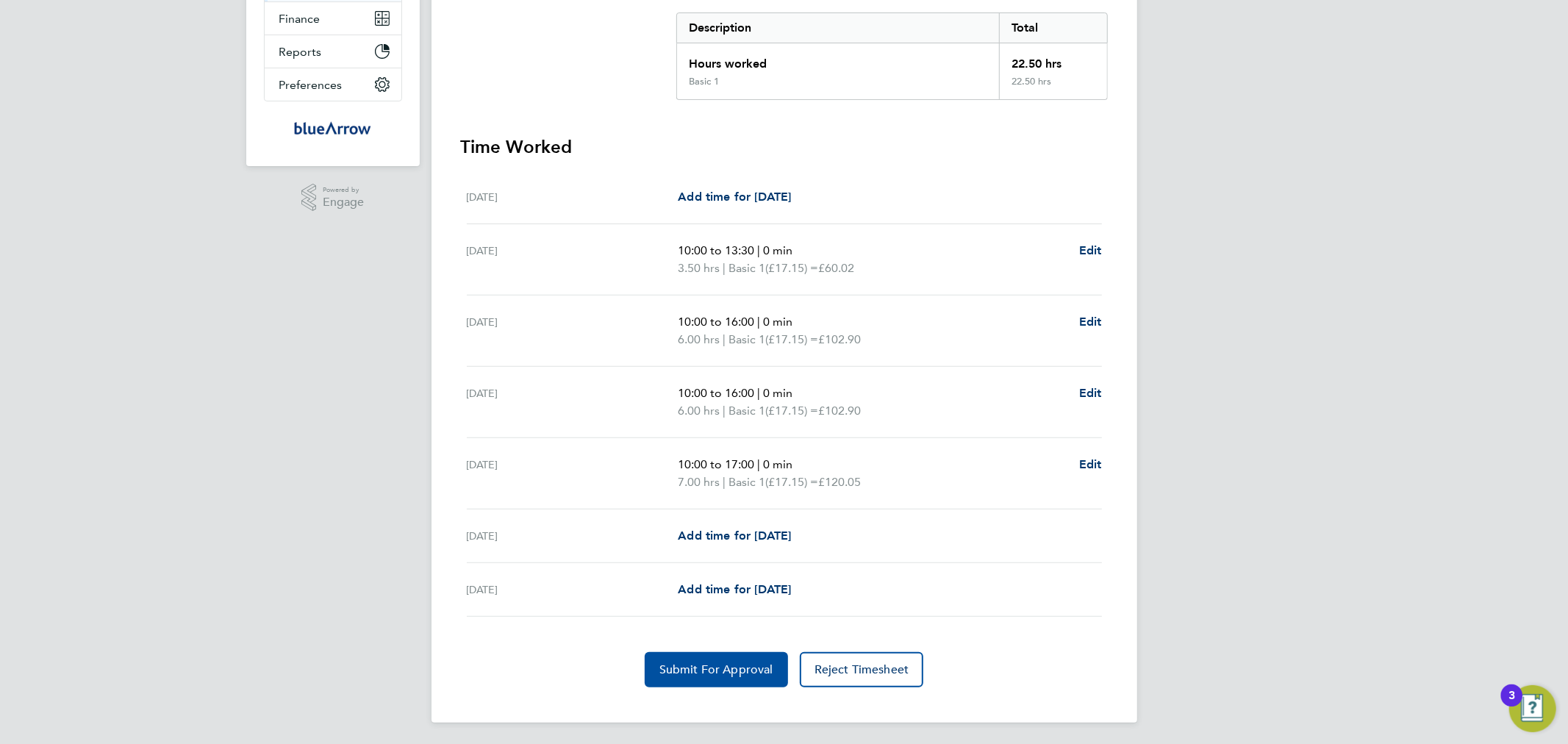
click at [723, 677] on button "Submit For Approval" at bounding box center [717, 669] width 144 height 35
click at [1330, 487] on div "FD Fabio Del Turco Notifications 20 Applications: Network Team Members Business…" at bounding box center [784, 225] width 1568 height 1045
